Goal: Navigation & Orientation: Find specific page/section

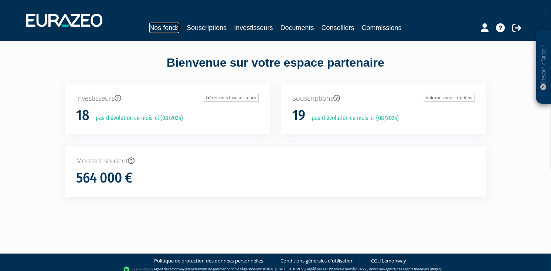
click at [161, 26] on link "Nos fonds" at bounding box center [164, 28] width 30 height 10
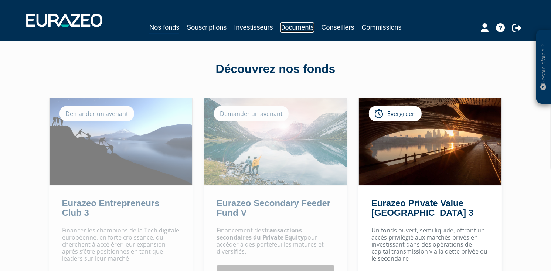
click at [304, 28] on link "Documents" at bounding box center [298, 27] width 34 height 10
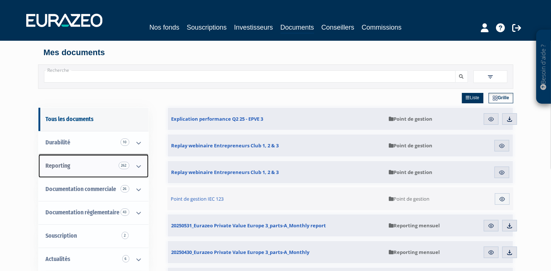
click at [139, 166] on icon at bounding box center [138, 166] width 19 height 23
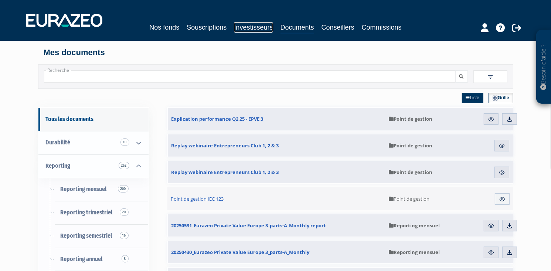
click at [254, 29] on link "Investisseurs" at bounding box center [253, 27] width 39 height 10
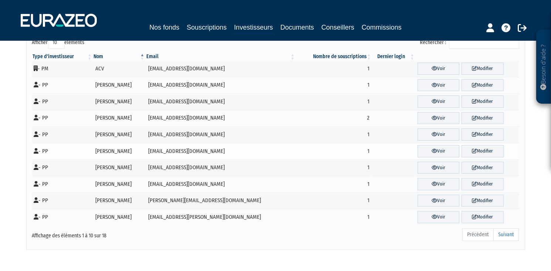
scroll to position [74, 0]
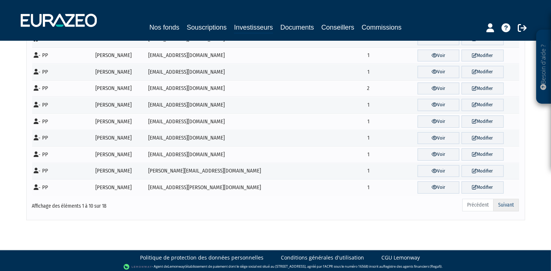
click at [509, 201] on link "Suivant" at bounding box center [507, 205] width 26 height 13
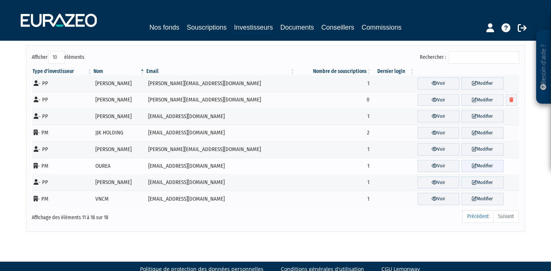
scroll to position [42, 0]
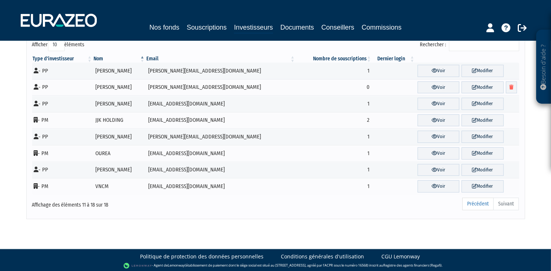
click at [506, 203] on ul "Précédent Suivant" at bounding box center [490, 203] width 57 height 13
click at [172, 29] on link "Nos fonds" at bounding box center [164, 27] width 30 height 10
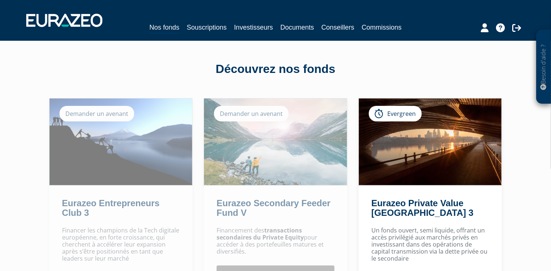
scroll to position [37, 0]
